Goal: Task Accomplishment & Management: Use online tool/utility

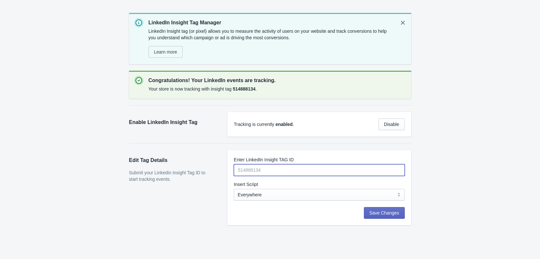
click at [295, 174] on input "Enter LinkedIn Insight TAG ID" at bounding box center [319, 170] width 171 height 12
click at [437, 182] on div "Skip to content LinkedIn Insight Tag Manager LinkedIn Insight tag (or pixel) al…" at bounding box center [270, 139] width 540 height 278
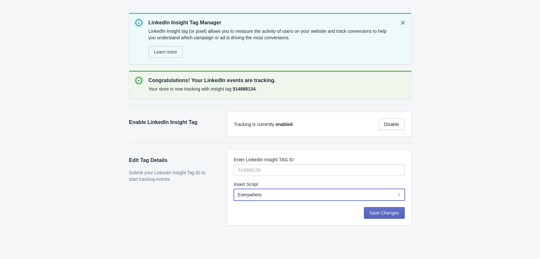
click at [319, 196] on select "Everywhere Web Storefront Only Order Status Page Only" at bounding box center [319, 195] width 171 height 12
click at [234, 189] on select "Everywhere Web Storefront Only Order Status Page Only" at bounding box center [319, 195] width 171 height 12
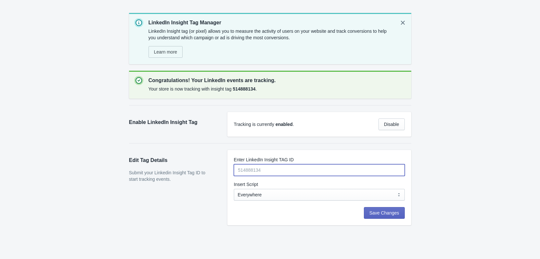
click at [289, 169] on input "Enter LinkedIn Insight TAG ID" at bounding box center [319, 170] width 171 height 12
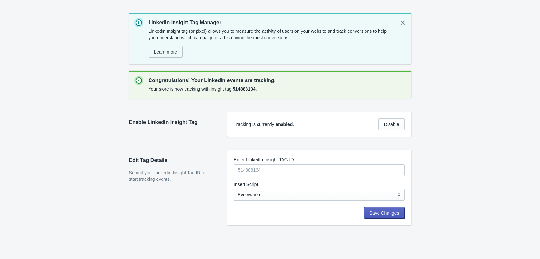
click at [386, 213] on span "Save Changes" at bounding box center [384, 212] width 30 height 5
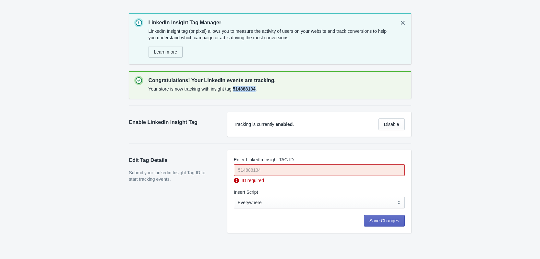
drag, startPoint x: 256, startPoint y: 89, endPoint x: 235, endPoint y: 87, distance: 21.8
click at [235, 87] on b "514888134" at bounding box center [244, 88] width 23 height 5
copy b "514888134"
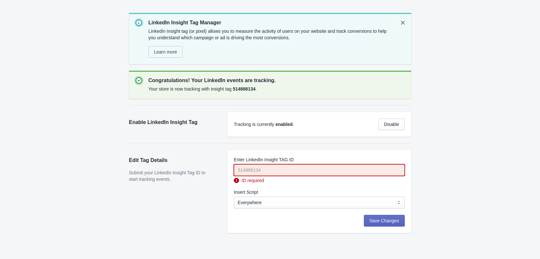
click at [270, 169] on input "Enter LinkedIn Insight TAG ID" at bounding box center [319, 170] width 171 height 12
paste input "514888134"
type input "514888134"
click at [388, 220] on span "Save Changes" at bounding box center [384, 220] width 30 height 5
